Goal: Information Seeking & Learning: Find specific page/section

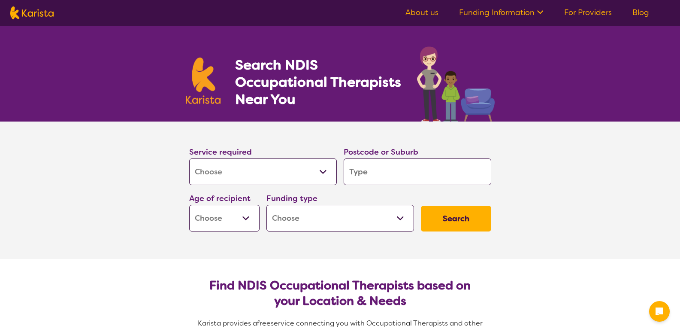
select select "[MEDICAL_DATA]"
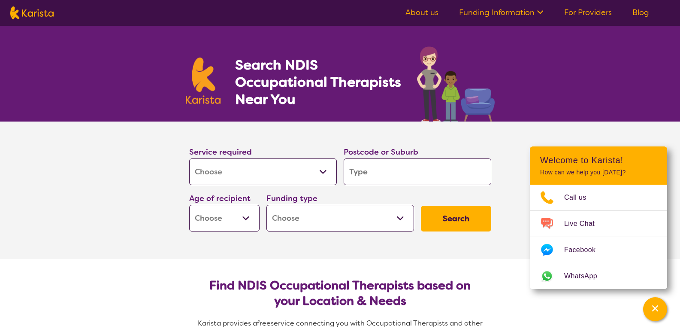
click at [355, 172] on input "search" at bounding box center [418, 171] width 148 height 27
type input "3"
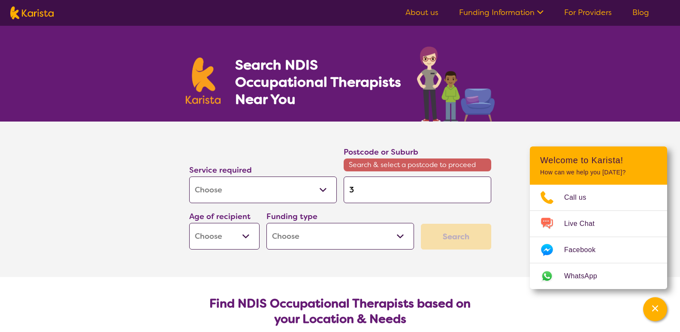
type input "31"
type input "313"
type input "3138"
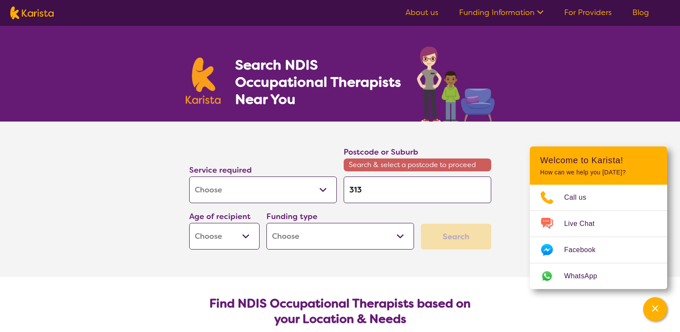
type input "3138"
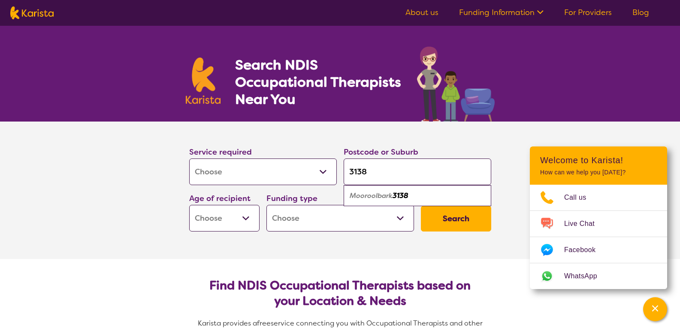
type input "3138"
click at [377, 197] on em "Mooroolbark" at bounding box center [371, 195] width 43 height 9
click at [356, 219] on select "Home Care Package (HCP) National Disability Insurance Scheme (NDIS) I don't know" at bounding box center [341, 218] width 148 height 27
select select "i-don-t-know"
click at [267, 205] on select "Home Care Package (HCP) National Disability Insurance Scheme (NDIS) I don't know" at bounding box center [341, 218] width 148 height 27
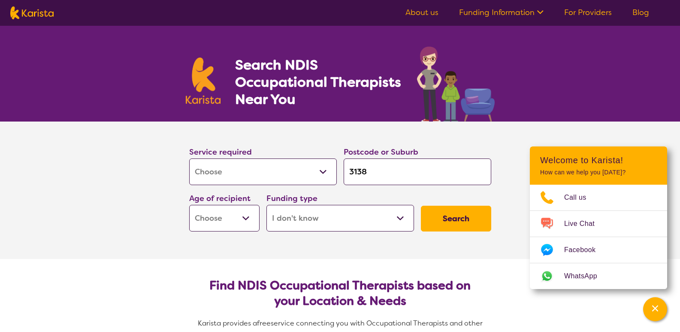
select select "i-don-t-know"
click at [241, 227] on select "Early Childhood - 0 to 9 Child - 10 to 11 Adolescent - 12 to 17 Adult - 18 to 6…" at bounding box center [224, 218] width 70 height 27
select select "EC"
click at [189, 205] on select "Early Childhood - 0 to 9 Child - 10 to 11 Adolescent - 12 to 17 Adult - 18 to 6…" at bounding box center [224, 218] width 70 height 27
select select "EC"
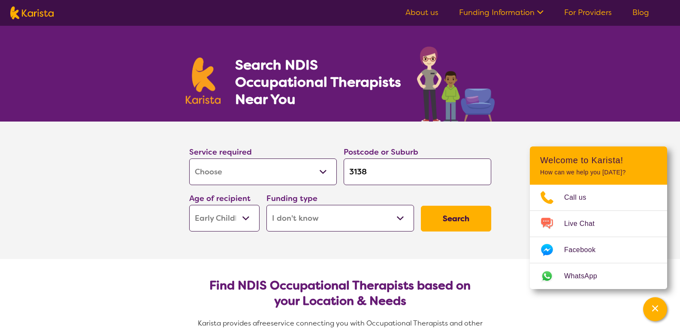
click at [482, 221] on button "Search" at bounding box center [456, 219] width 70 height 26
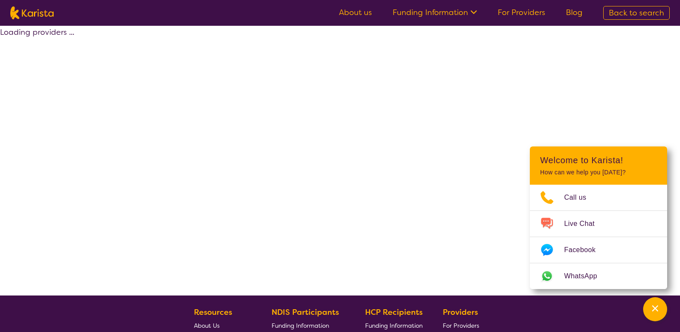
select select "[MEDICAL_DATA]"
select select "EC"
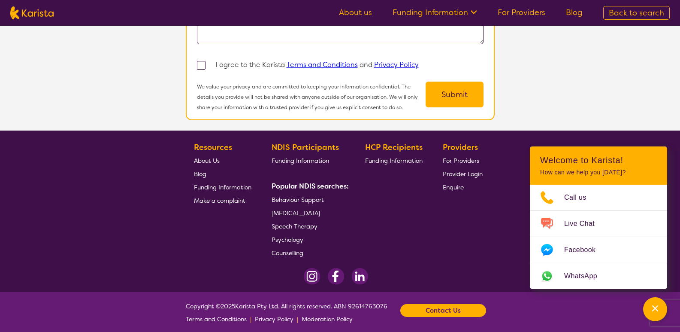
scroll to position [808, 0]
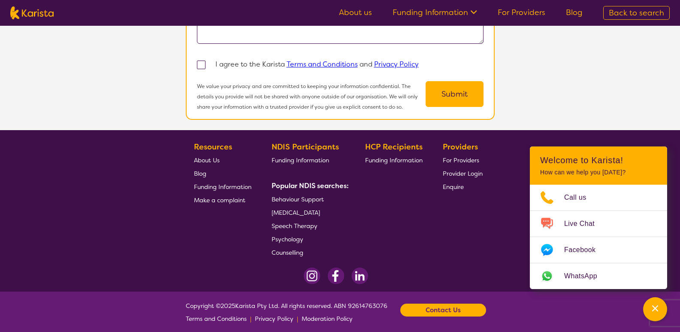
select select "[MEDICAL_DATA]"
select select "EC"
select select "i-don-t-know"
select select "[MEDICAL_DATA]"
select select "EC"
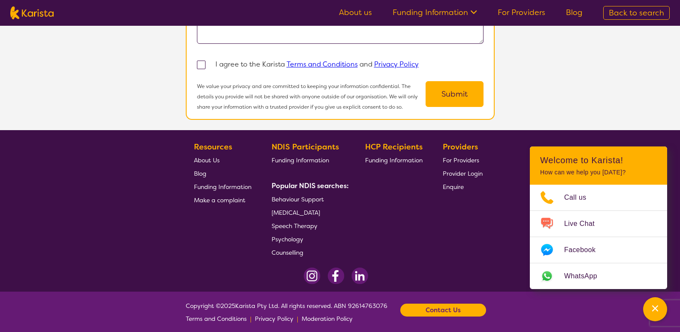
select select "i-don-t-know"
